Goal: Navigation & Orientation: Find specific page/section

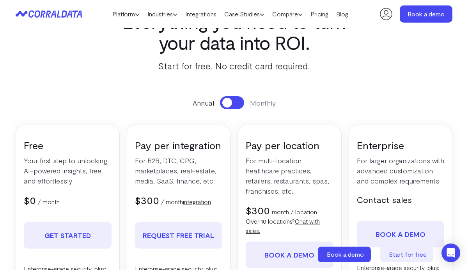
scroll to position [41, 0]
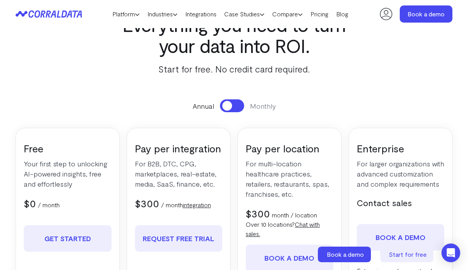
click at [223, 106] on span at bounding box center [227, 106] width 10 height 10
click at [125, 12] on link "Platform" at bounding box center [125, 14] width 35 height 12
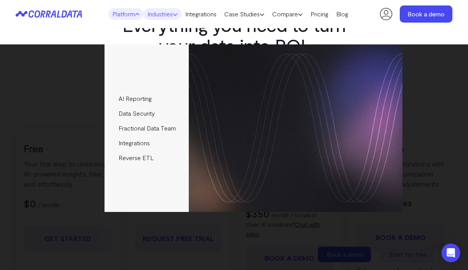
click at [173, 14] on icon at bounding box center [175, 14] width 5 height 5
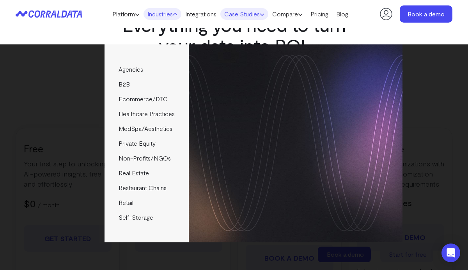
click at [246, 14] on link "Case Studies" at bounding box center [244, 14] width 48 height 12
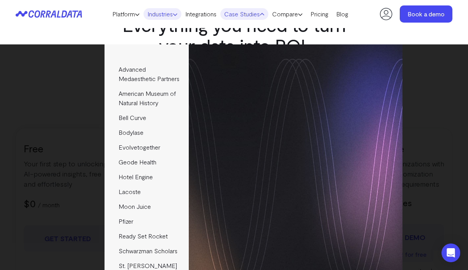
click at [174, 16] on icon at bounding box center [175, 14] width 5 height 5
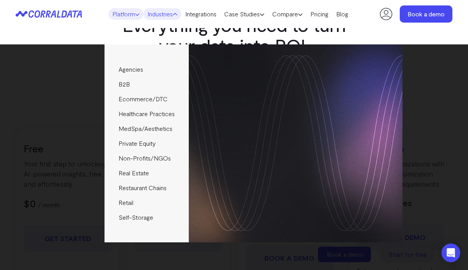
click at [118, 16] on link "Platform" at bounding box center [125, 14] width 35 height 12
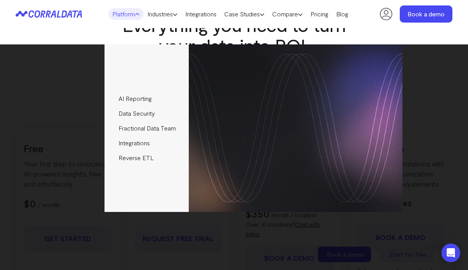
click at [56, 13] on icon at bounding box center [49, 14] width 66 height 8
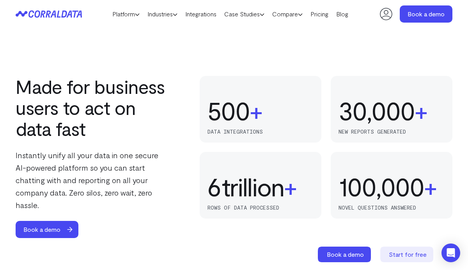
scroll to position [493, 0]
